Goal: Transaction & Acquisition: Purchase product/service

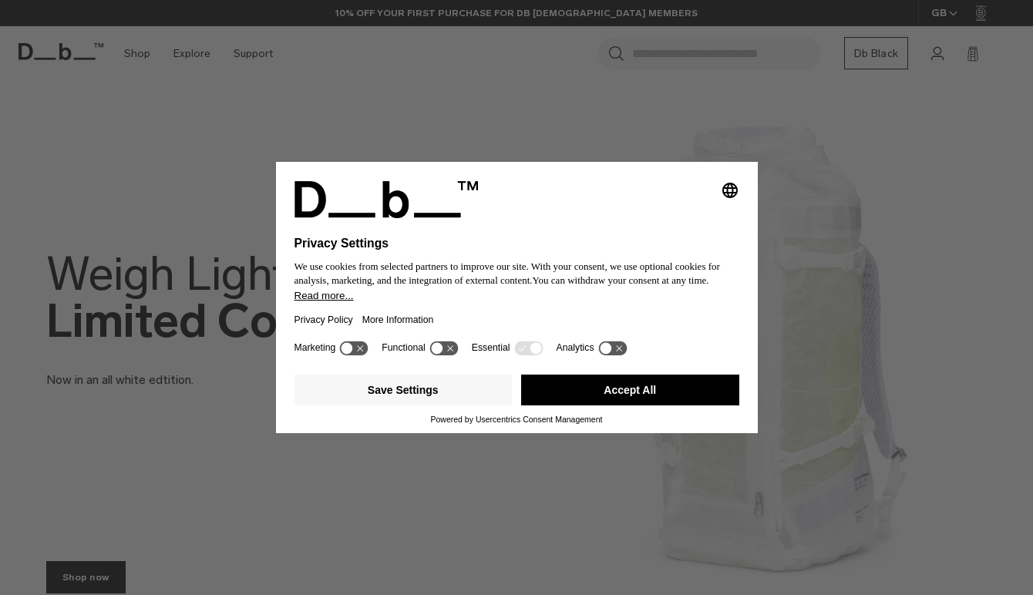
click at [632, 392] on button "Accept All" at bounding box center [630, 390] width 218 height 31
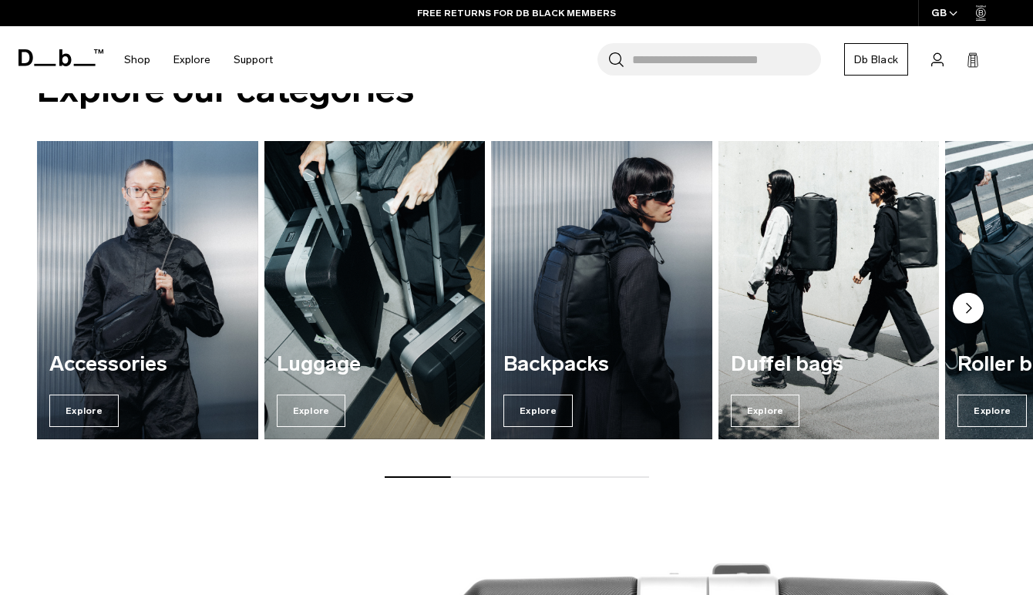
scroll to position [1022, 0]
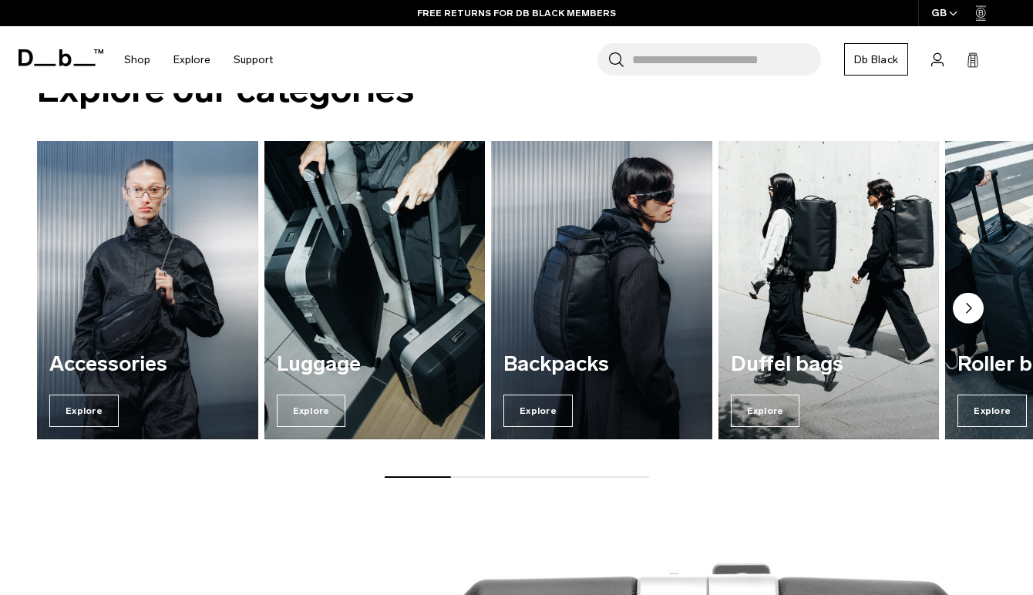
click at [970, 306] on circle "Next slide" at bounding box center [968, 307] width 31 height 31
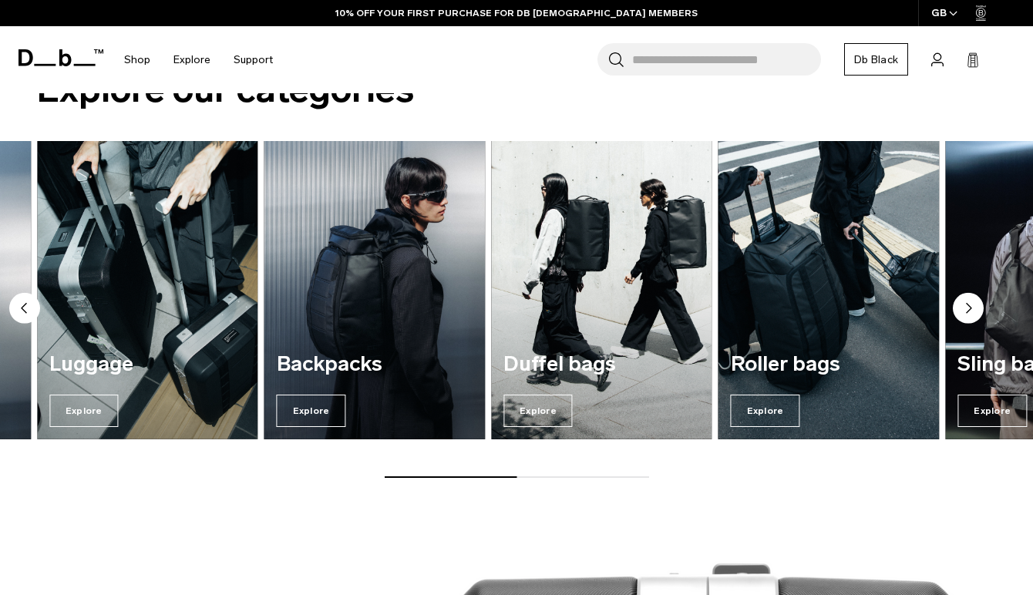
click at [964, 302] on circle "Next slide" at bounding box center [968, 307] width 31 height 31
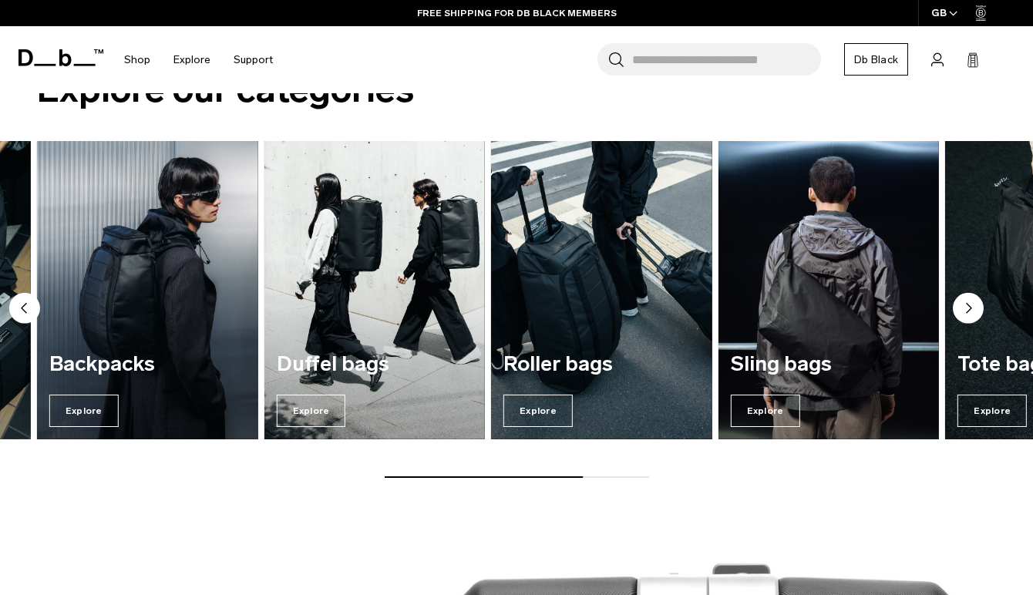
click at [28, 311] on circle "Previous slide" at bounding box center [24, 307] width 31 height 31
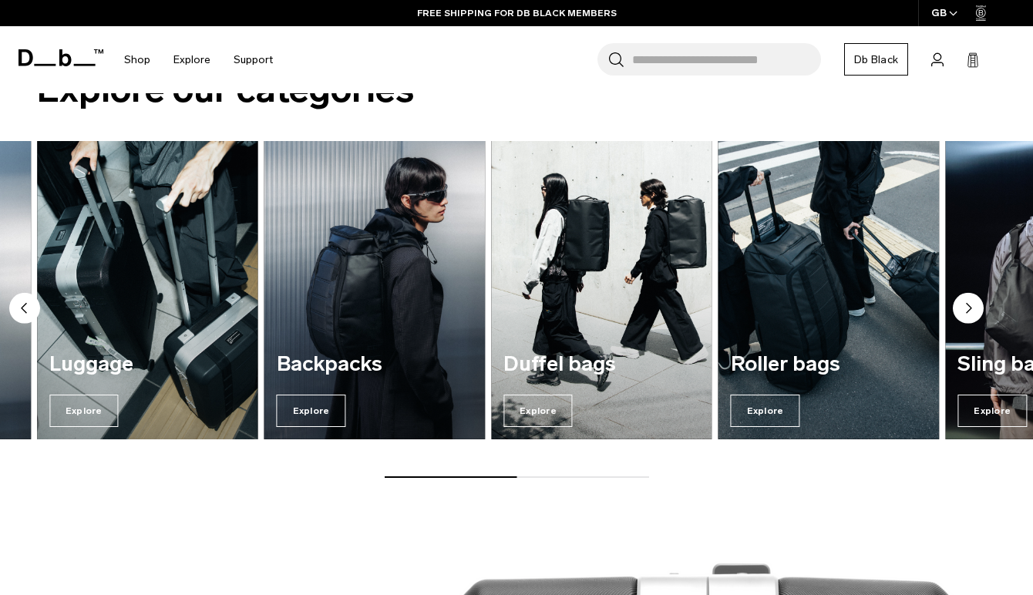
click at [171, 338] on img "2 / 7" at bounding box center [147, 289] width 227 height 307
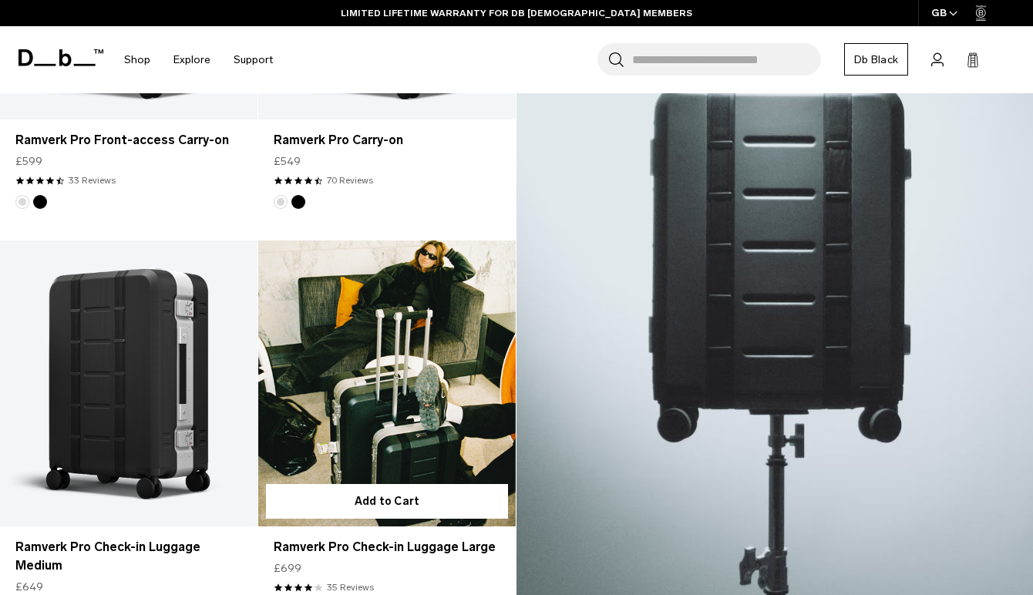
scroll to position [543, 0]
